Goal: Information Seeking & Learning: Learn about a topic

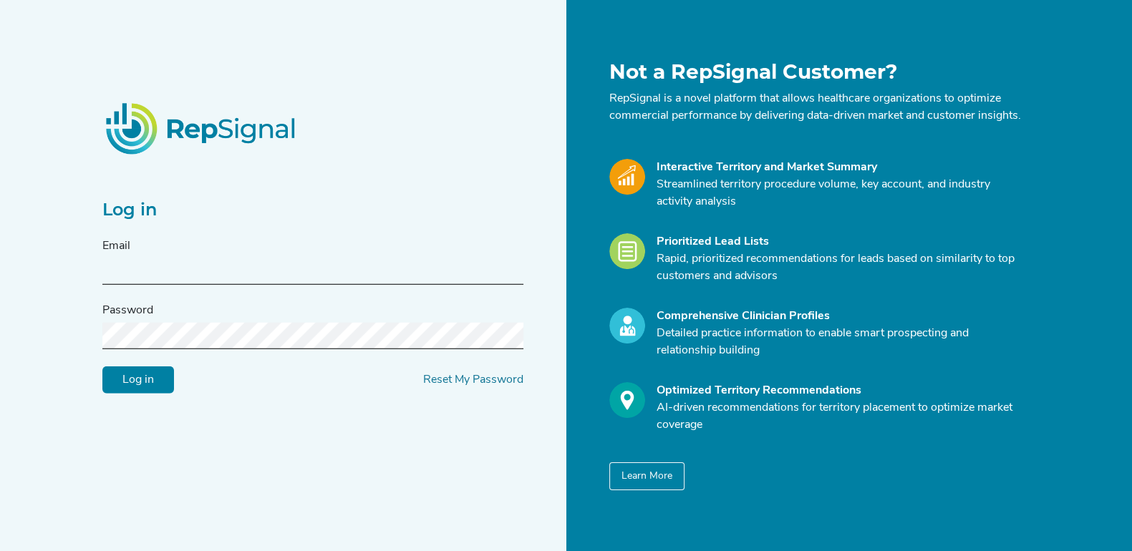
type input "timmiller@repsignal-admin.com"
click at [135, 390] on input "Log in" at bounding box center [138, 380] width 72 height 27
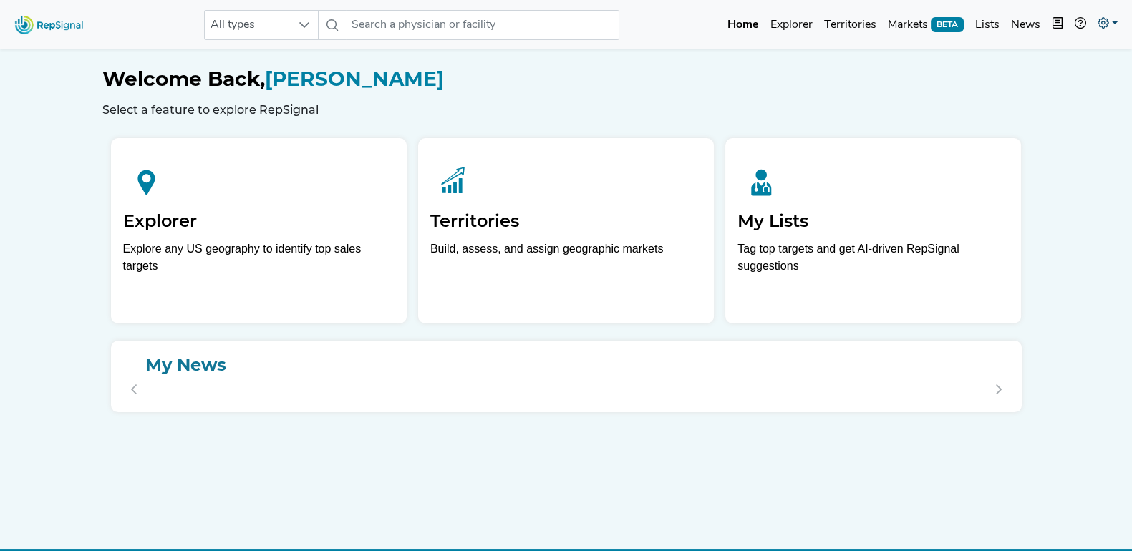
click at [1106, 19] on icon at bounding box center [1102, 22] width 11 height 11
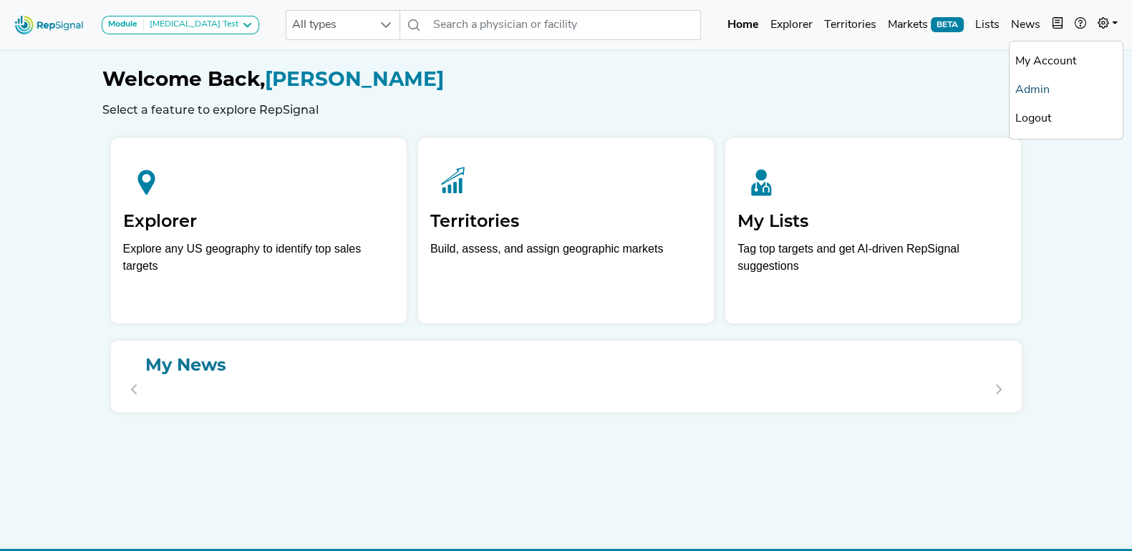
click at [1049, 84] on link "Admin" at bounding box center [1065, 90] width 113 height 29
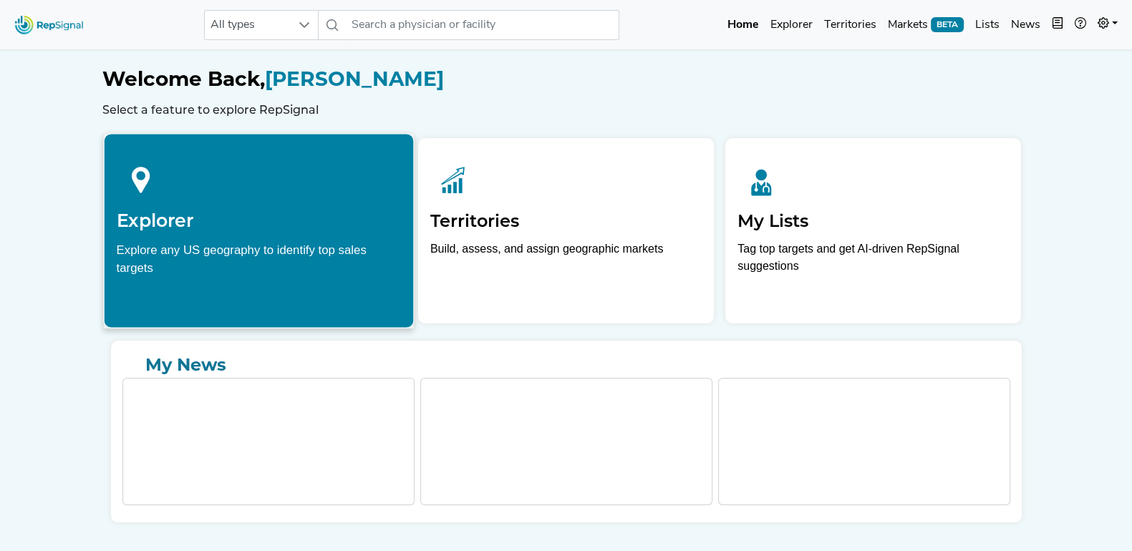
click at [301, 175] on div at bounding box center [258, 178] width 285 height 64
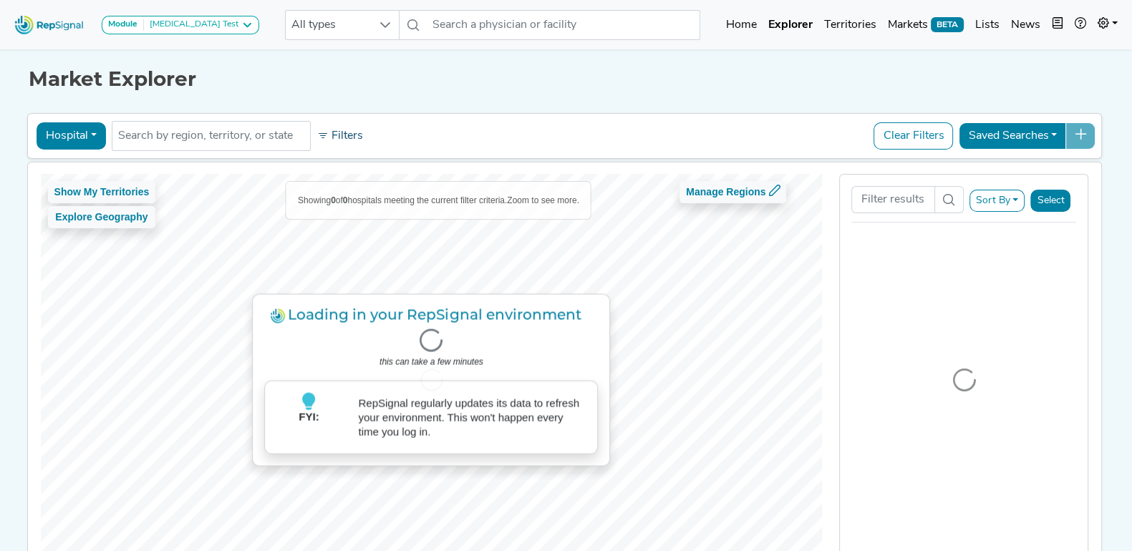
click at [328, 135] on button "Filters" at bounding box center [340, 136] width 53 height 24
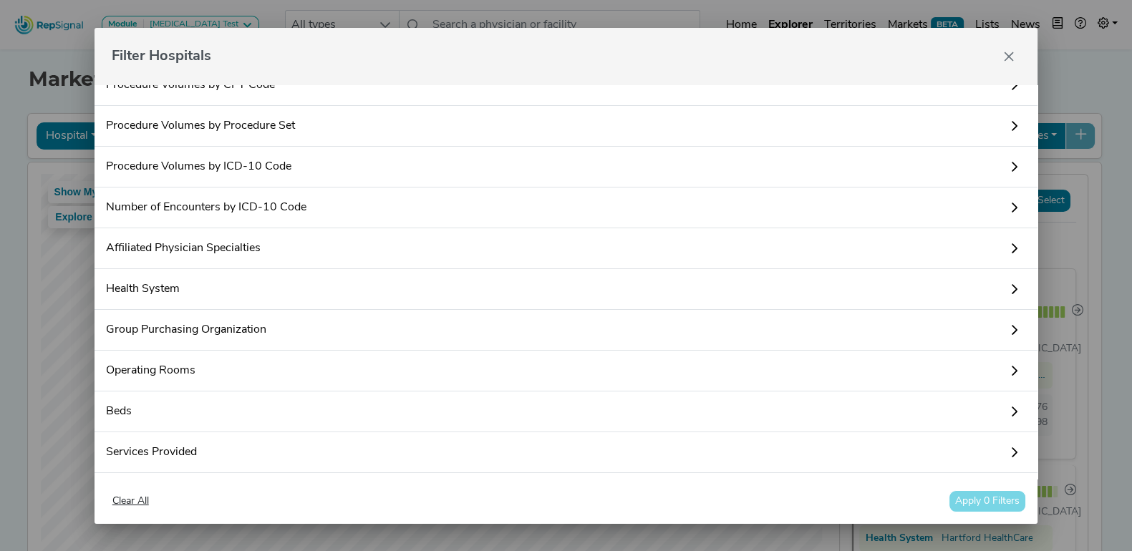
scroll to position [89, 0]
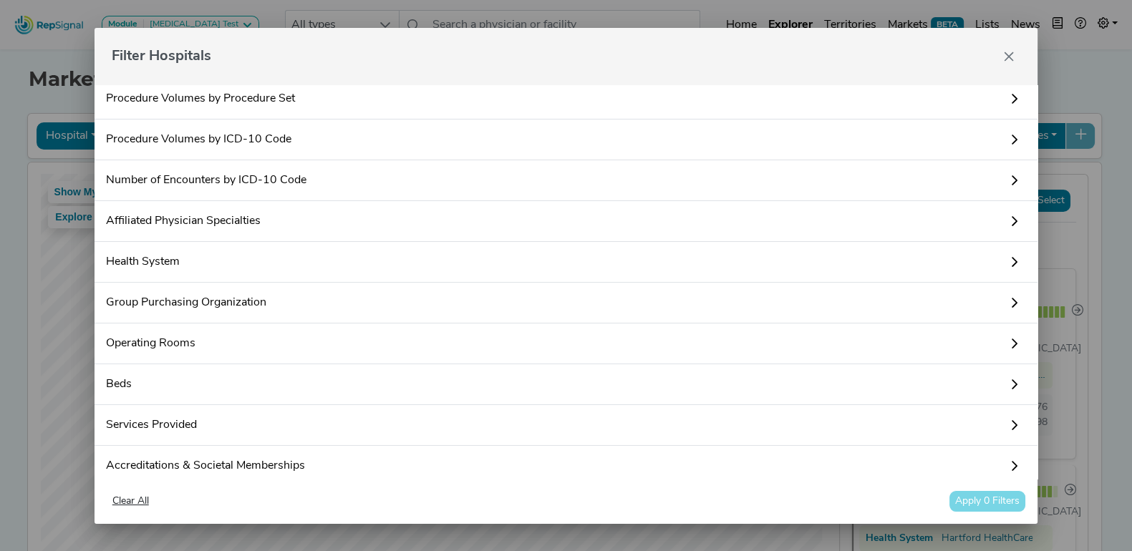
click at [286, 213] on link "Affiliated Physician Specialties" at bounding box center [566, 221] width 944 height 41
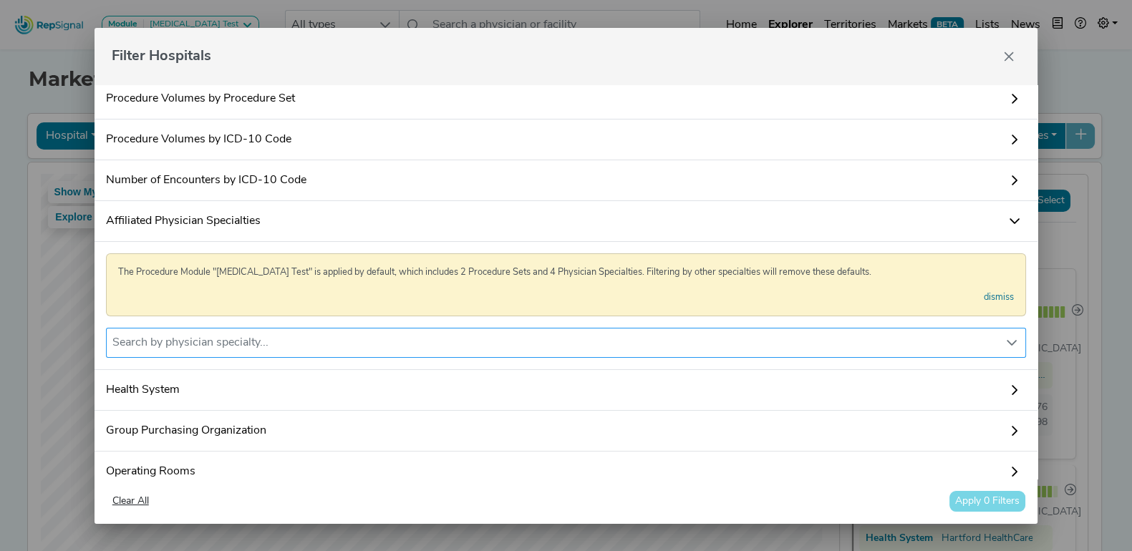
click at [268, 335] on div "Search by physician specialty..." at bounding box center [553, 343] width 892 height 29
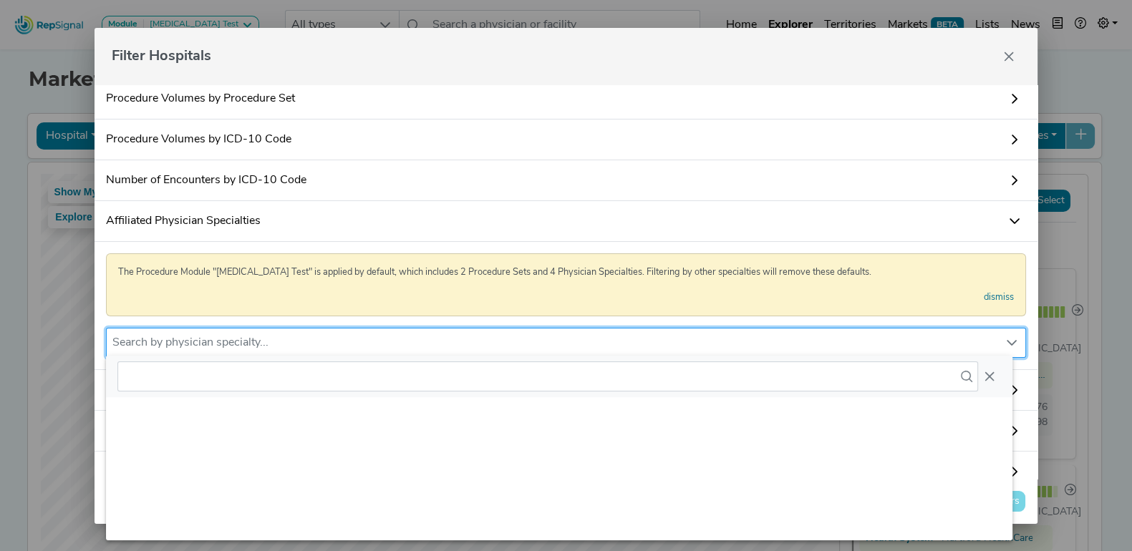
scroll to position [0, 0]
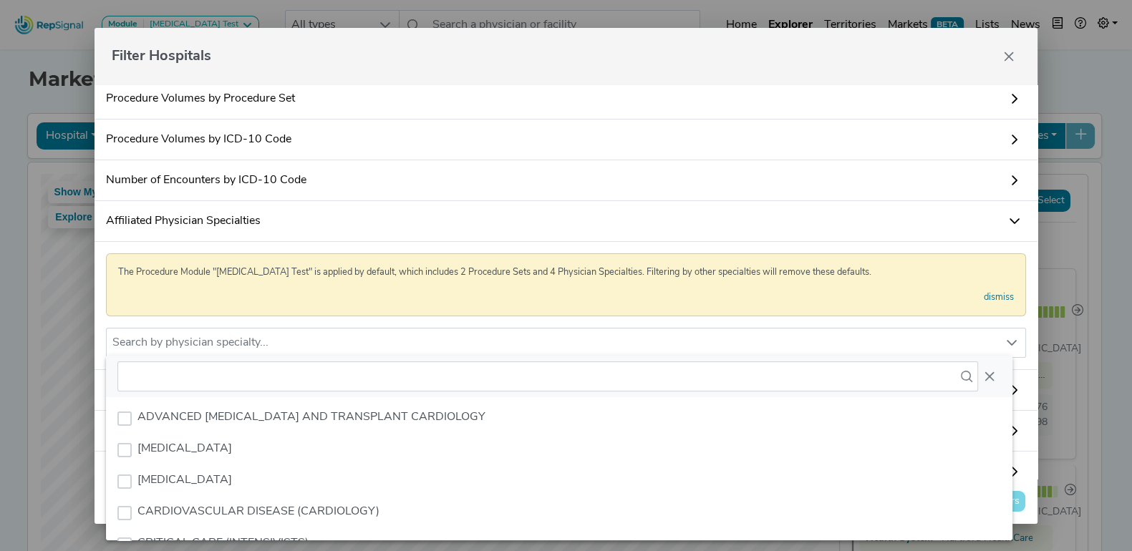
click at [324, 223] on link "Affiliated Physician Specialties" at bounding box center [566, 221] width 944 height 41
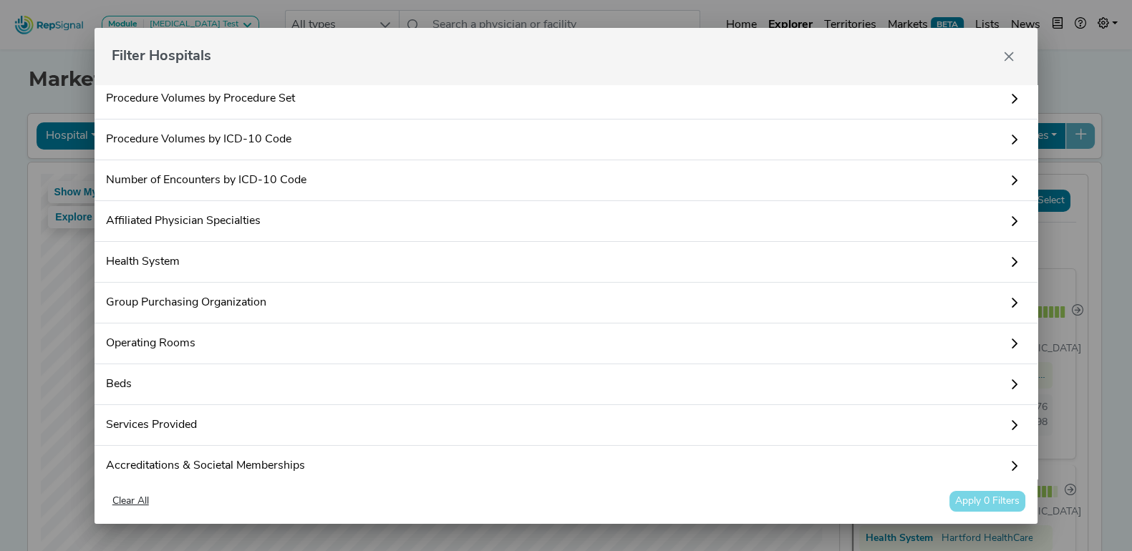
click at [314, 176] on link "Number of Encounters by ICD-10 Code" at bounding box center [566, 180] width 944 height 41
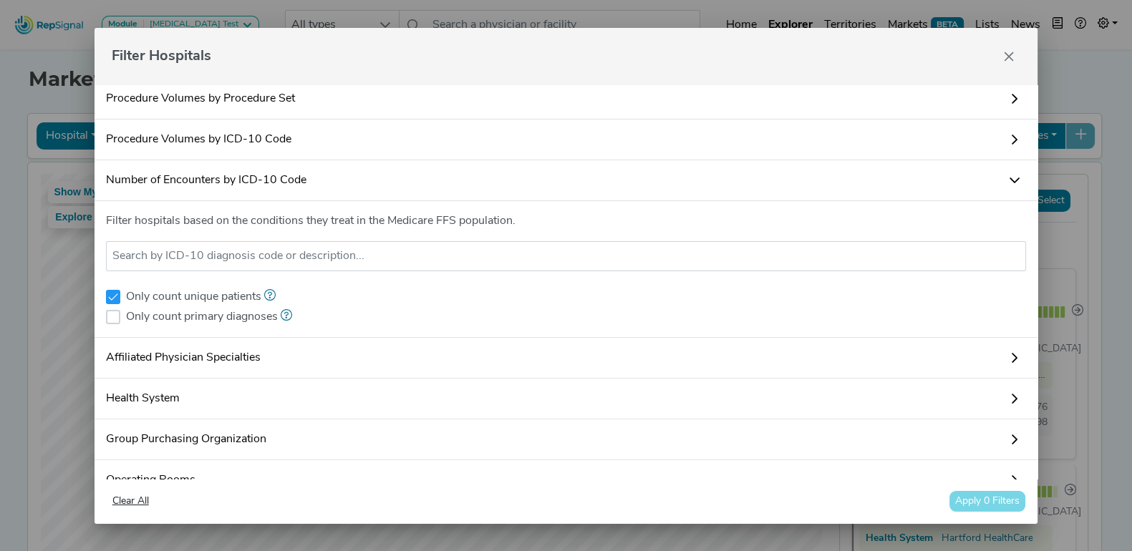
click at [317, 140] on link "Procedure Volumes by ICD-10 Code" at bounding box center [566, 140] width 944 height 41
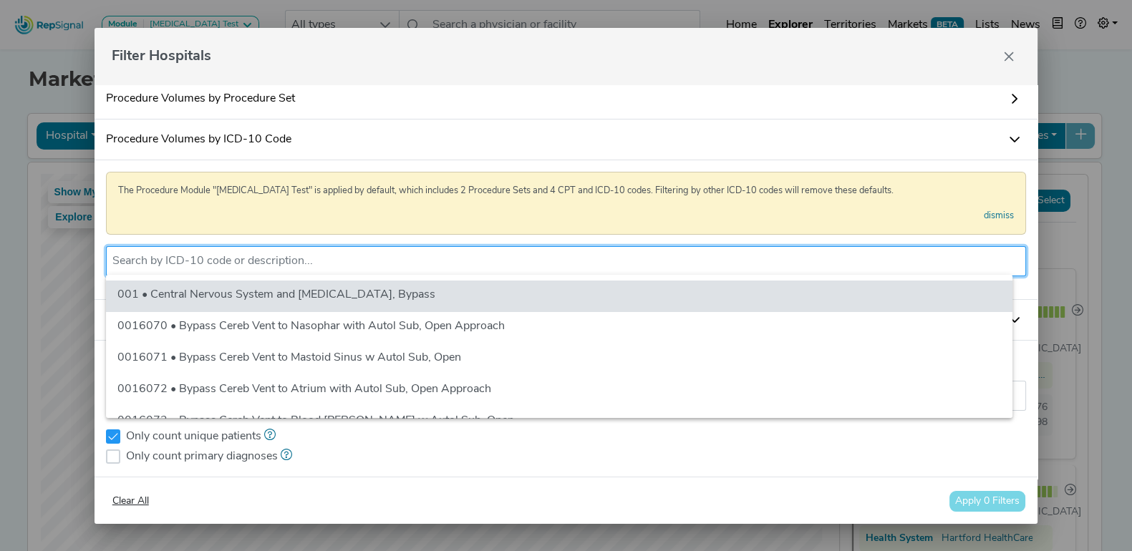
click at [325, 263] on input "text" at bounding box center [566, 261] width 908 height 17
click at [289, 89] on link "Procedure Volumes by Procedure Set" at bounding box center [566, 99] width 944 height 41
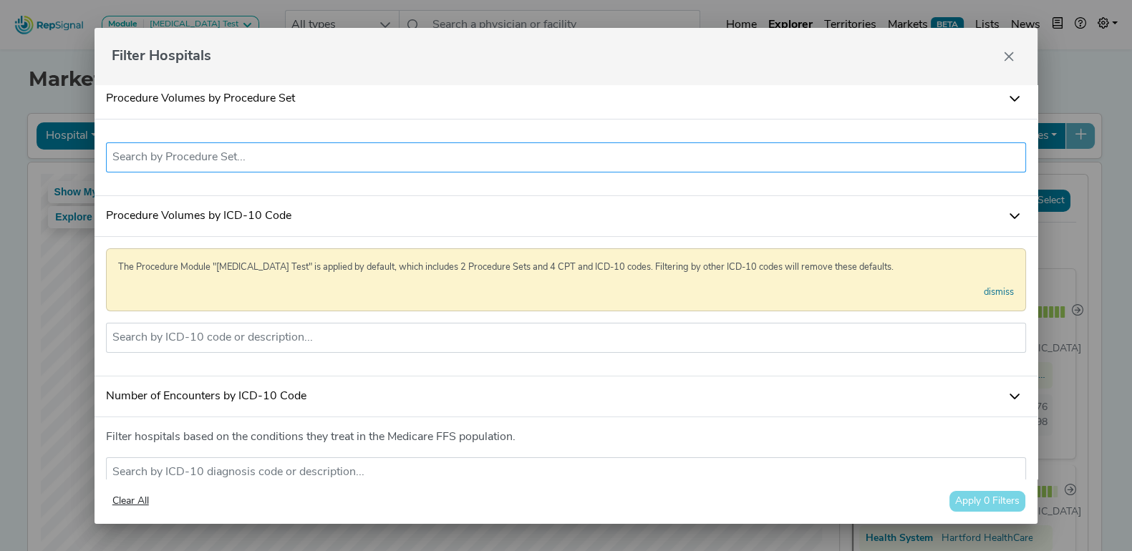
click at [276, 150] on input "text" at bounding box center [566, 157] width 908 height 17
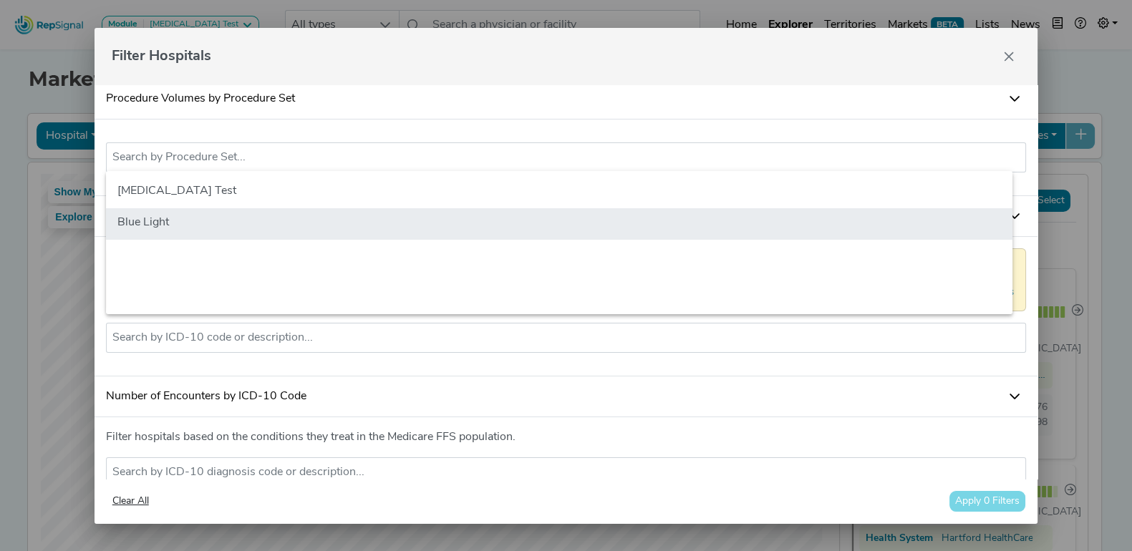
click at [248, 213] on li "Blue Light" at bounding box center [559, 223] width 906 height 31
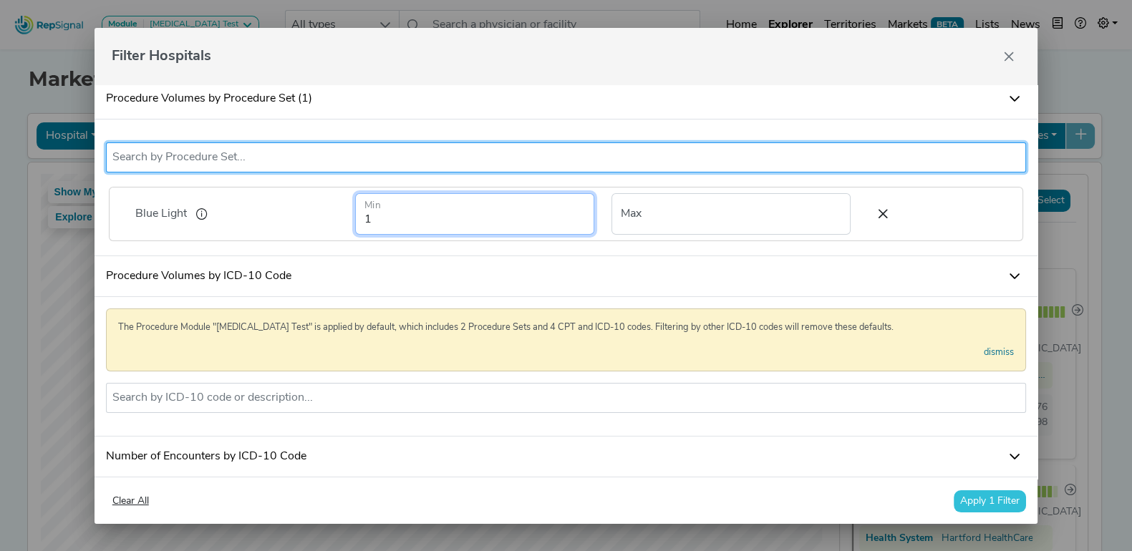
click at [505, 216] on input "1" at bounding box center [474, 214] width 239 height 42
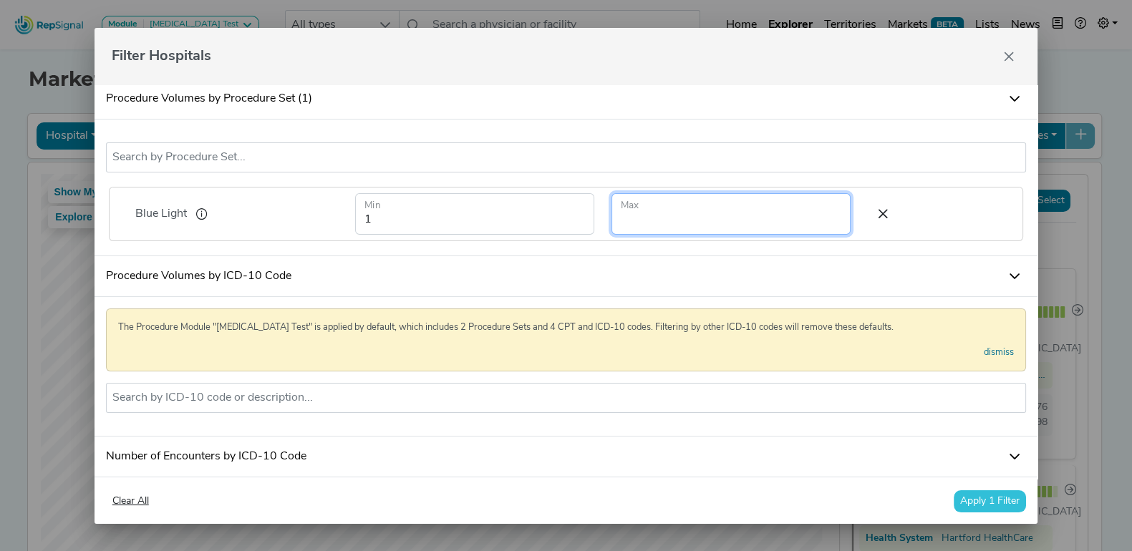
click at [755, 220] on input "number" at bounding box center [730, 214] width 239 height 42
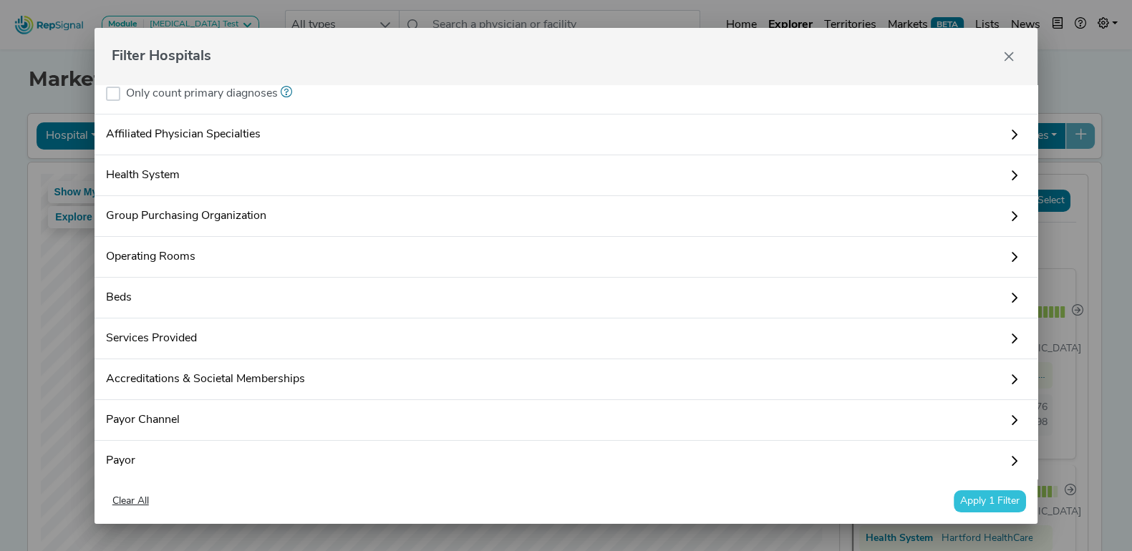
scroll to position [662, 0]
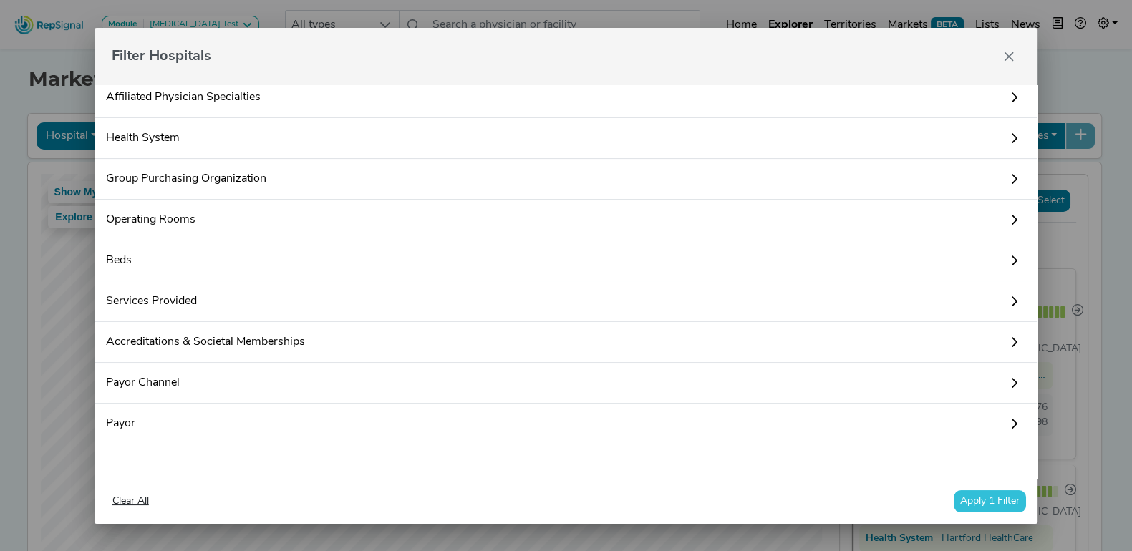
click at [241, 139] on link "Health System" at bounding box center [566, 138] width 944 height 41
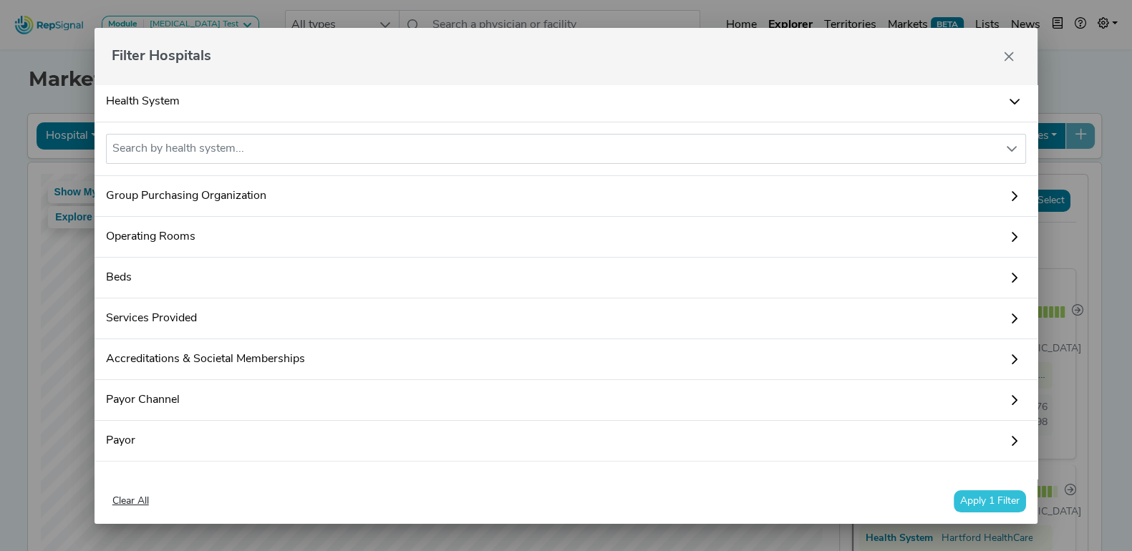
click at [241, 122] on link "Health System" at bounding box center [566, 102] width 944 height 41
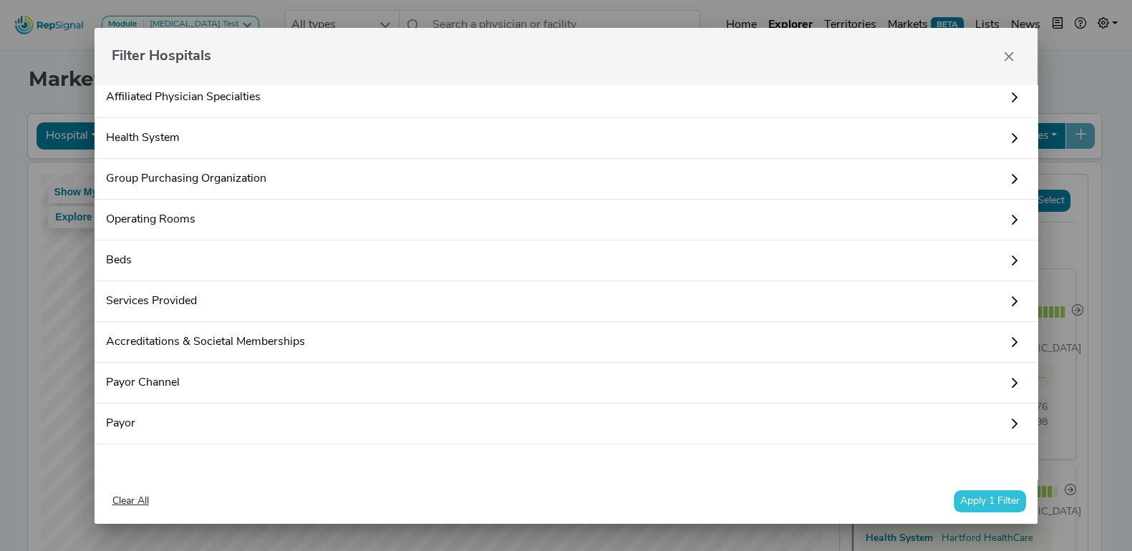
click at [261, 183] on link "Group Purchasing Organization" at bounding box center [566, 179] width 944 height 41
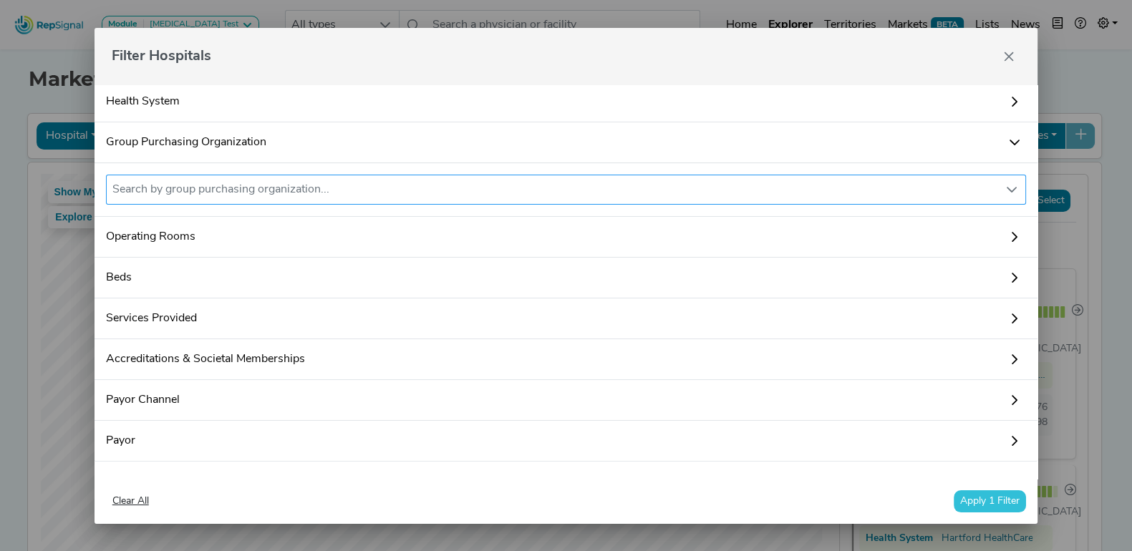
click at [263, 204] on div "Search by group purchasing organization..." at bounding box center [553, 189] width 892 height 29
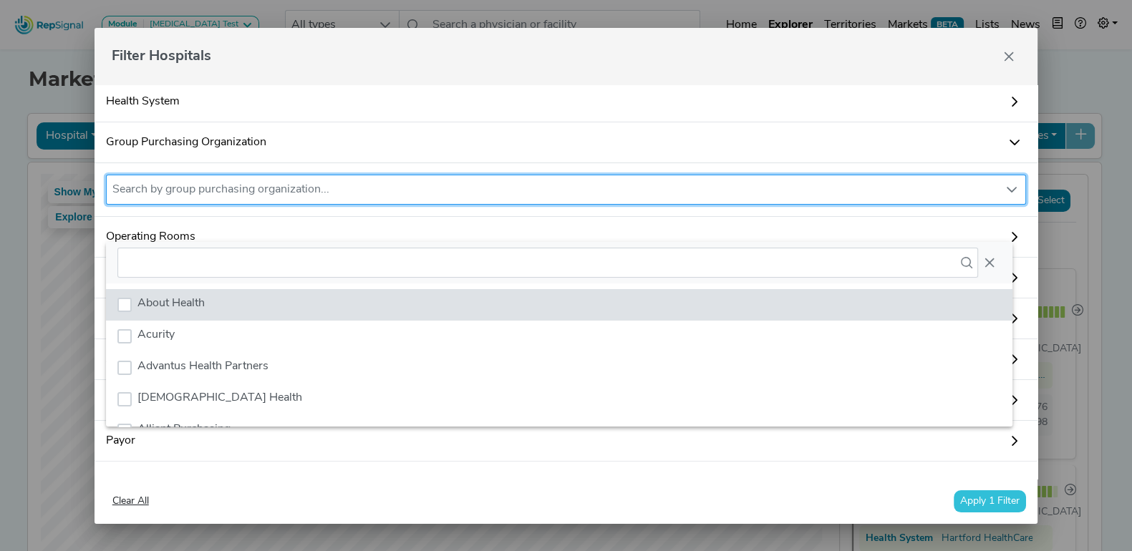
scroll to position [10, 68]
click at [347, 163] on link "Group Purchasing Organization" at bounding box center [566, 142] width 944 height 41
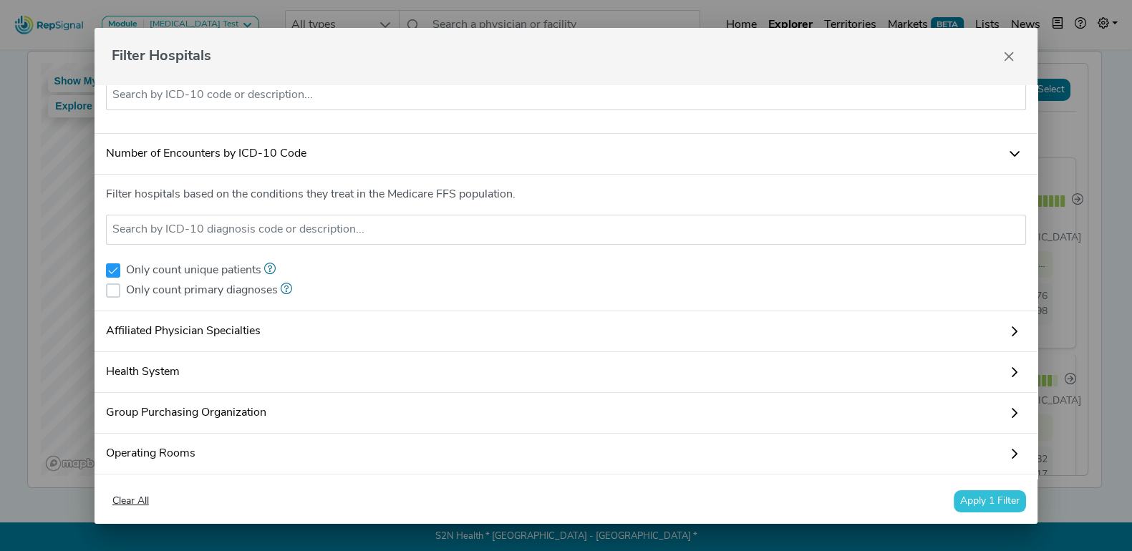
scroll to position [304, 0]
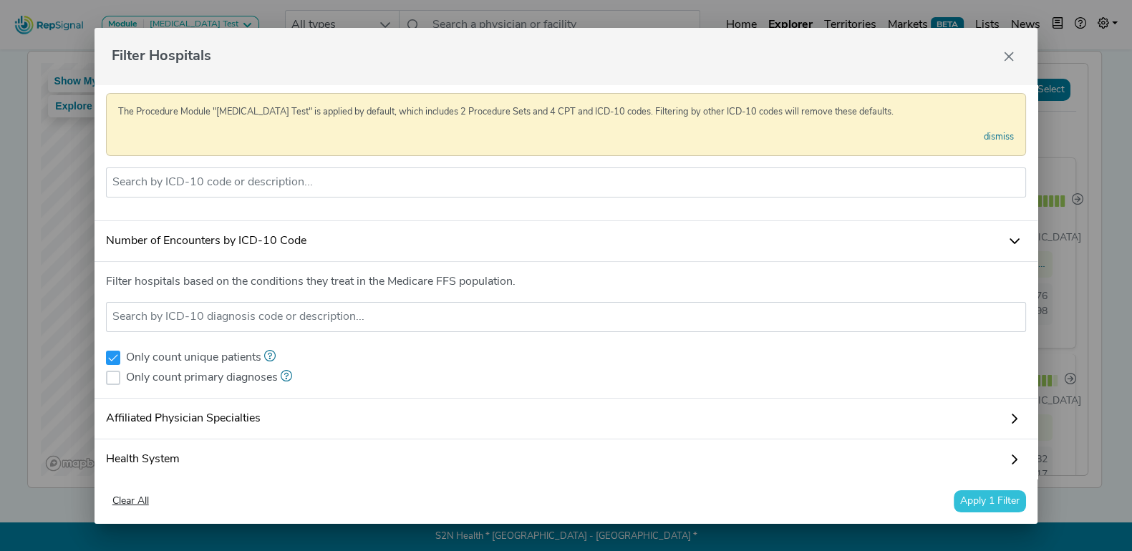
click at [349, 262] on link "Number of Encounters by ICD-10 Code" at bounding box center [566, 241] width 944 height 41
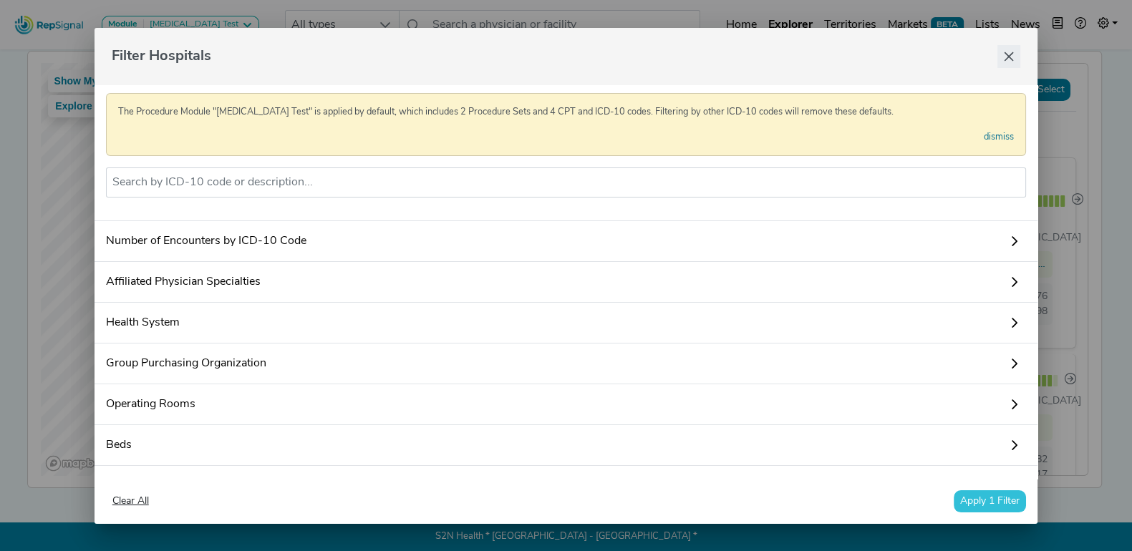
click at [1007, 51] on icon "Close" at bounding box center [1008, 56] width 11 height 11
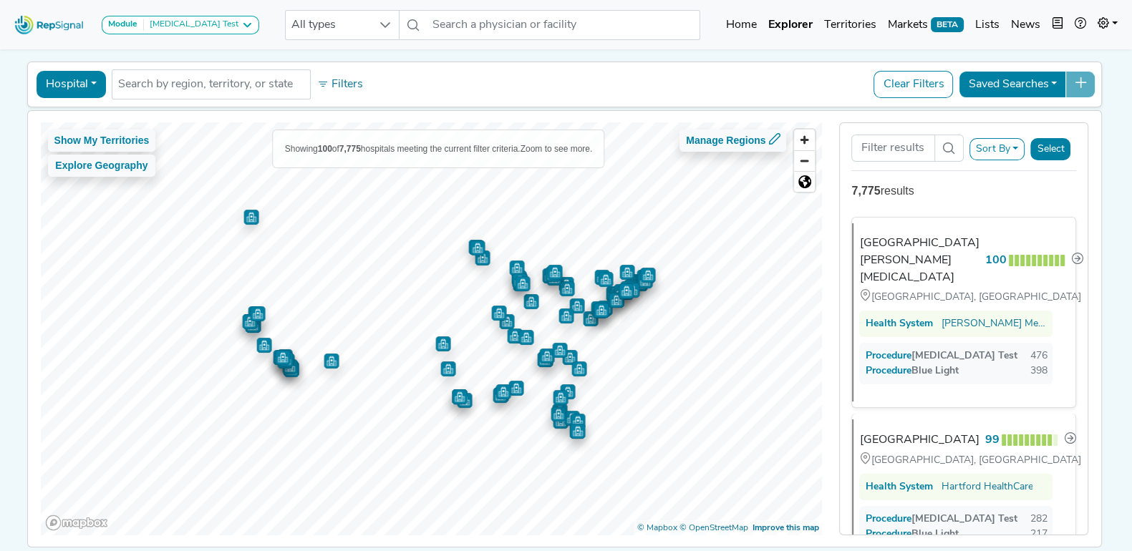
scroll to position [42, 0]
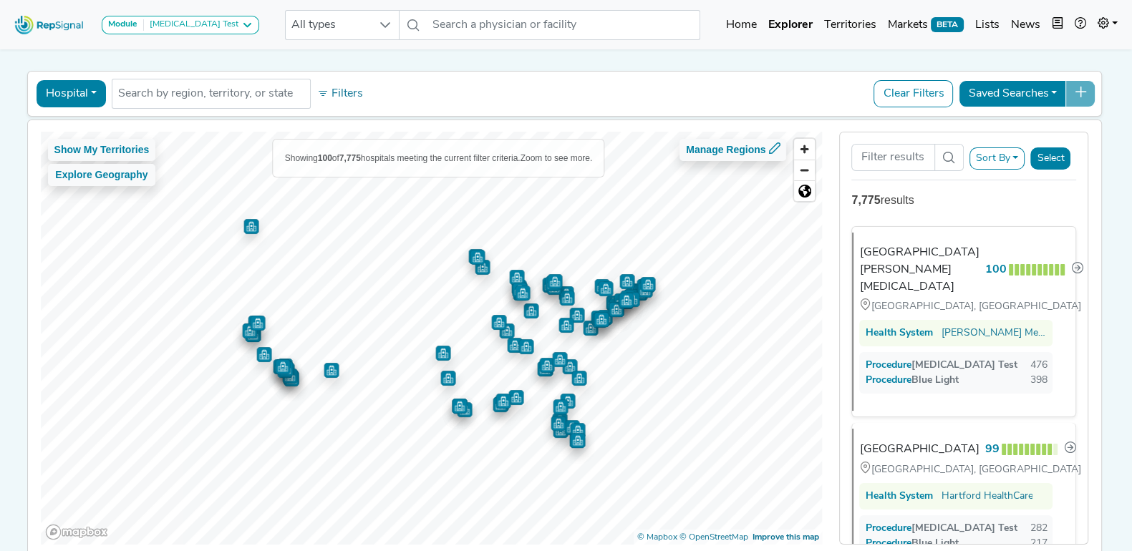
click at [491, 327] on img "Map marker" at bounding box center [498, 322] width 15 height 15
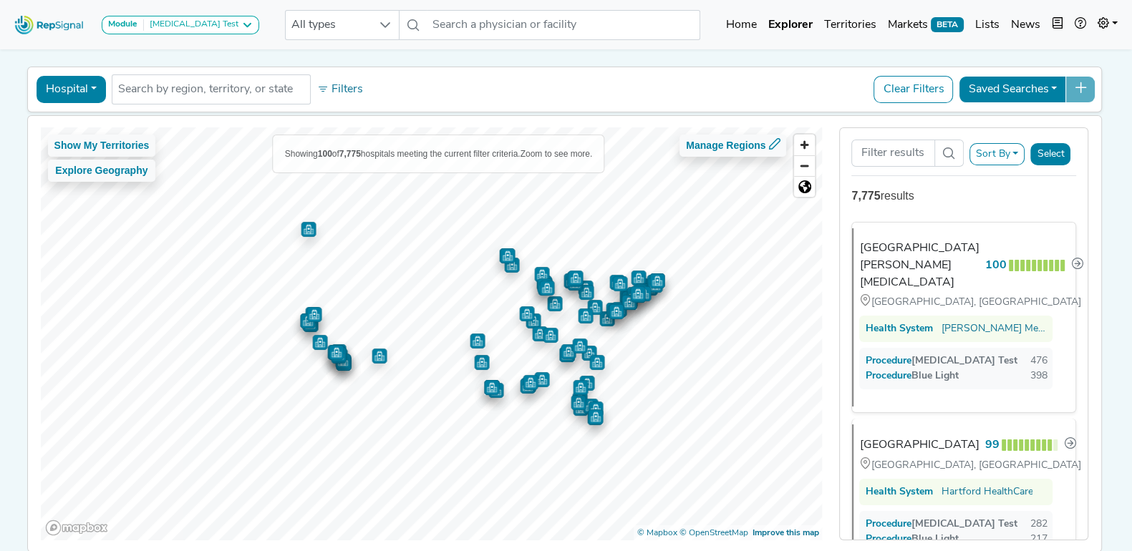
scroll to position [102, 0]
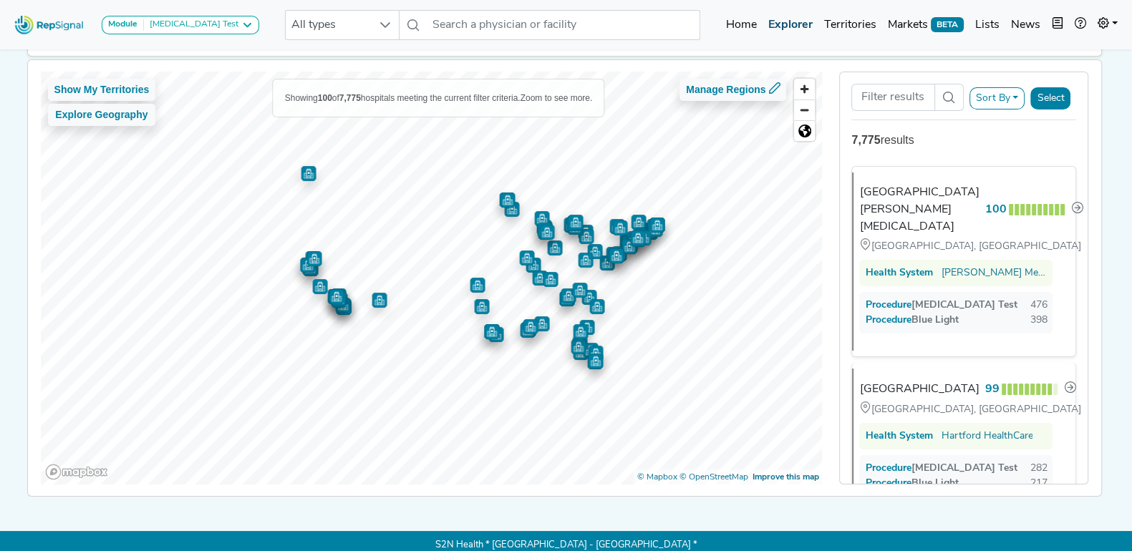
click at [795, 12] on link "Explorer" at bounding box center [790, 25] width 56 height 29
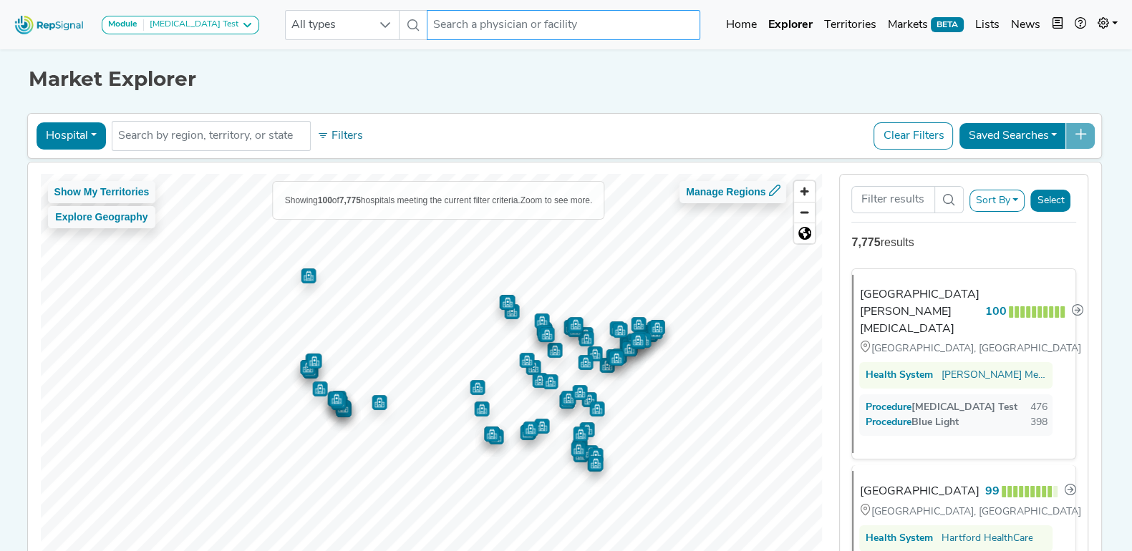
click at [451, 26] on input "text" at bounding box center [563, 25] width 273 height 30
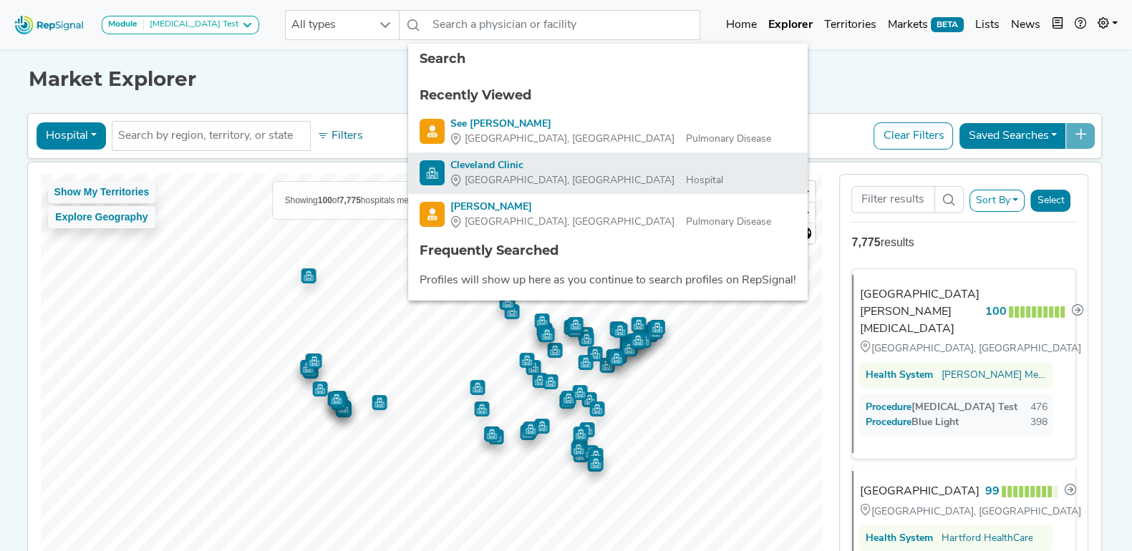
click at [514, 170] on div "Cleveland Clinic" at bounding box center [586, 165] width 273 height 15
type input "Cleveland Clinic"
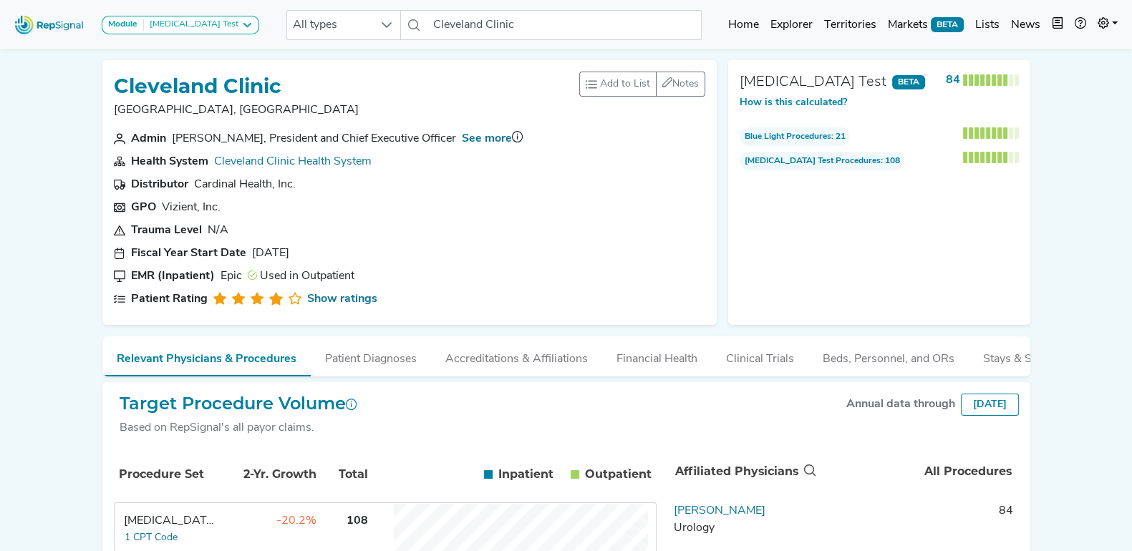
drag, startPoint x: 372, startPoint y: 356, endPoint x: 49, endPoint y: 99, distance: 412.7
click at [49, 99] on div "Module [MEDICAL_DATA] Test [MEDICAL_DATA] [MEDICAL_DATA] Carotid Compression De…" at bounding box center [566, 397] width 1132 height 795
drag, startPoint x: 713, startPoint y: 352, endPoint x: 1145, endPoint y: 134, distance: 483.8
click at [1131, 134] on html "Module [MEDICAL_DATA] Test [MEDICAL_DATA] [MEDICAL_DATA] Carotid Compression De…" at bounding box center [566, 397] width 1132 height 795
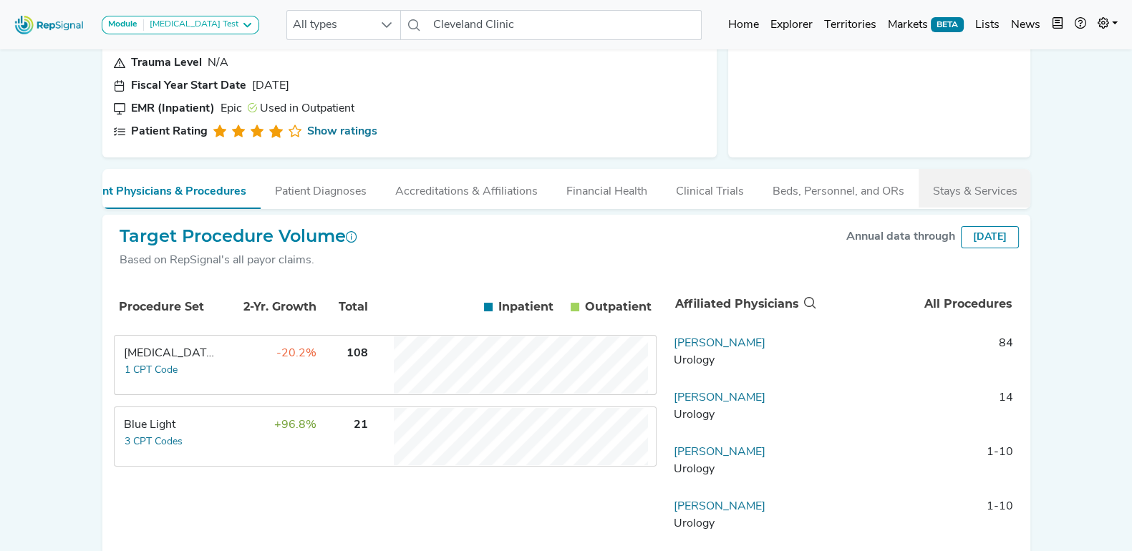
click at [991, 190] on button "Stays & Services" at bounding box center [974, 188] width 113 height 39
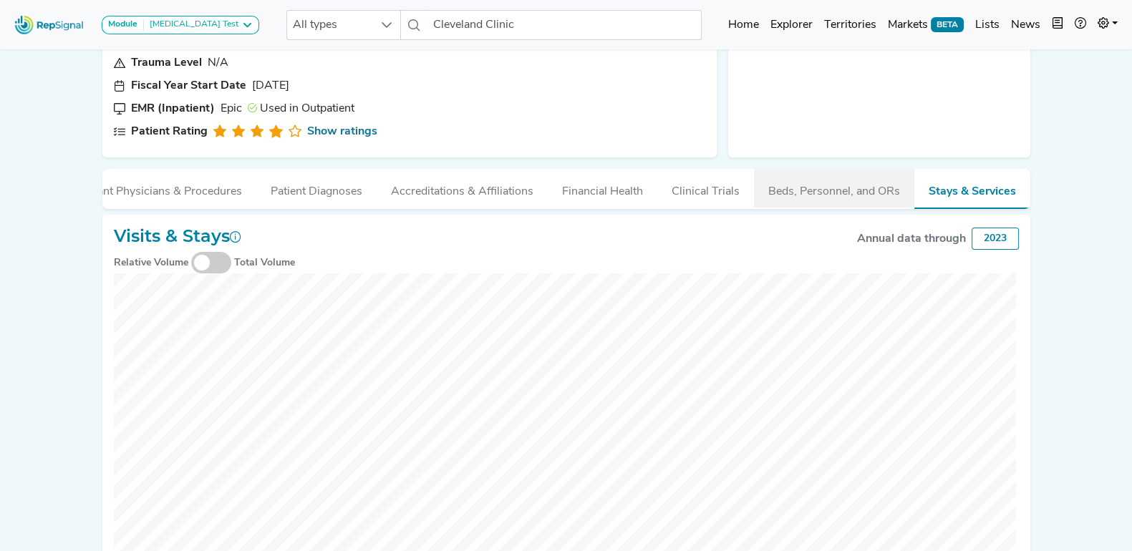
click at [862, 193] on button "Beds, Personnel, and ORs" at bounding box center [834, 188] width 160 height 39
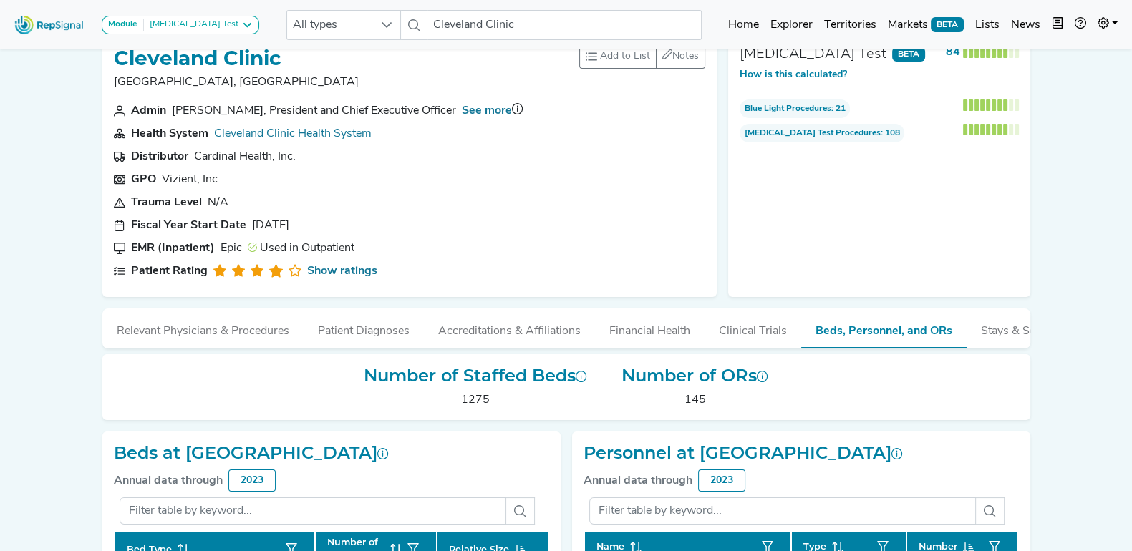
scroll to position [0, 0]
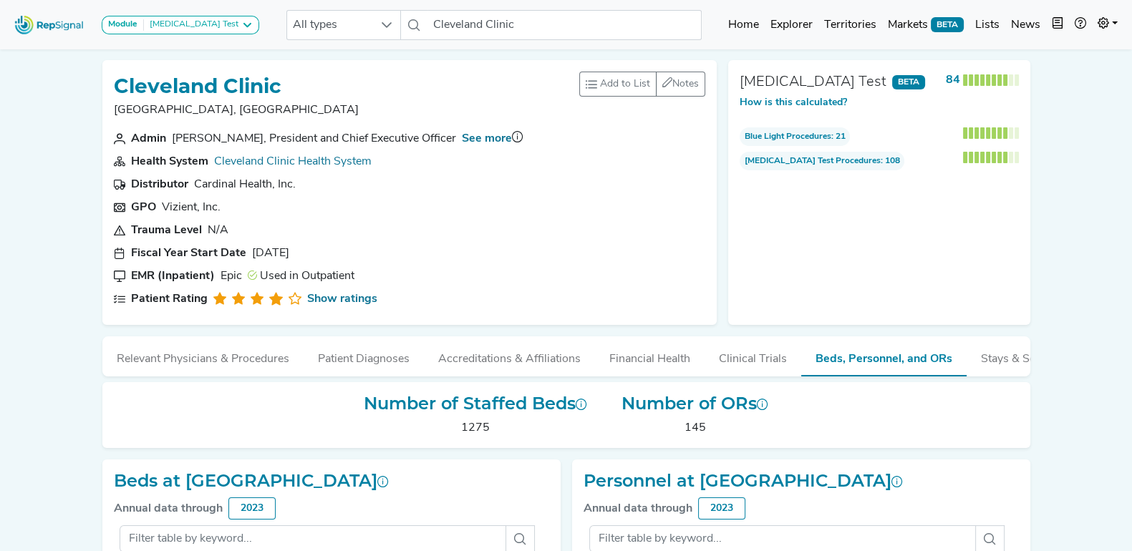
click at [628, 145] on section "Admin [PERSON_NAME], President and Chief Executive Officer See more" at bounding box center [410, 138] width 592 height 17
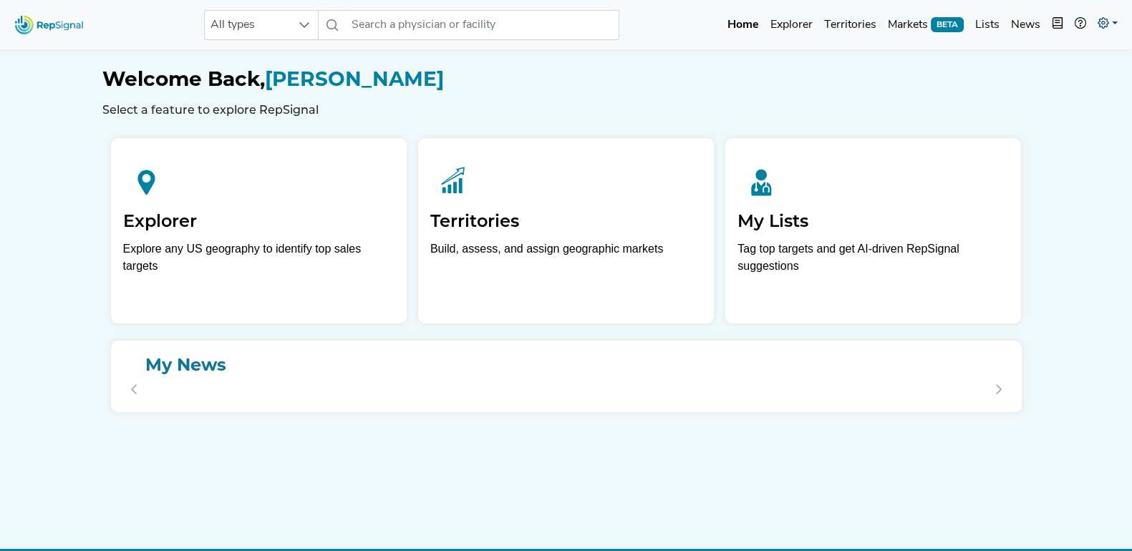
click at [1109, 20] on link at bounding box center [1107, 25] width 31 height 29
click at [1046, 84] on link "Admin" at bounding box center [1065, 90] width 113 height 29
